Goal: Task Accomplishment & Management: Manage account settings

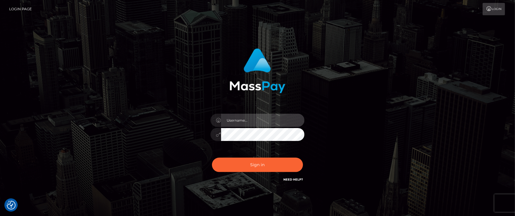
drag, startPoint x: 248, startPoint y: 119, endPoint x: 250, endPoint y: 121, distance: 3.7
click at [247, 119] on input "text" at bounding box center [262, 120] width 83 height 13
type input "Janet.ACE"
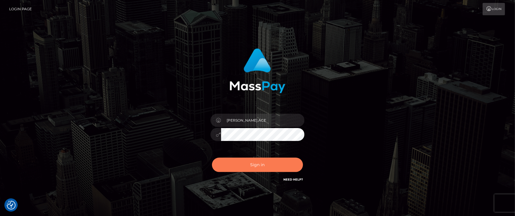
click at [253, 160] on button "Sign in" at bounding box center [257, 165] width 91 height 14
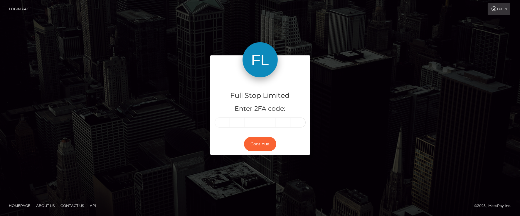
click at [222, 122] on input "text" at bounding box center [221, 123] width 15 height 10
type input "3"
type input "0"
type input "9"
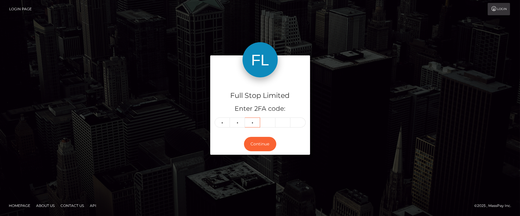
type input "0"
type input "9"
type input "7"
type input "5"
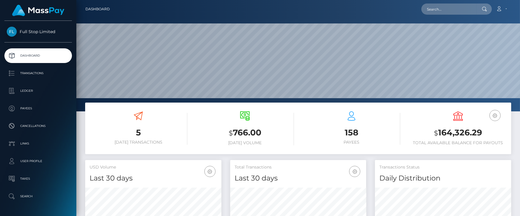
scroll to position [104, 136]
drag, startPoint x: 438, startPoint y: 133, endPoint x: 426, endPoint y: 118, distance: 19.8
click at [476, 130] on h3 "$ 164,326.29" at bounding box center [458, 133] width 98 height 12
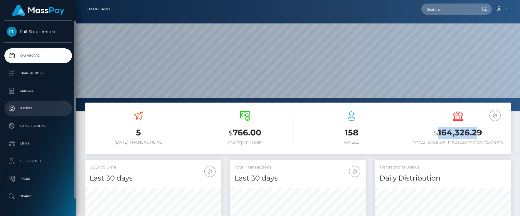
copy h3 "164,326.2"
